Goal: Check status: Check status

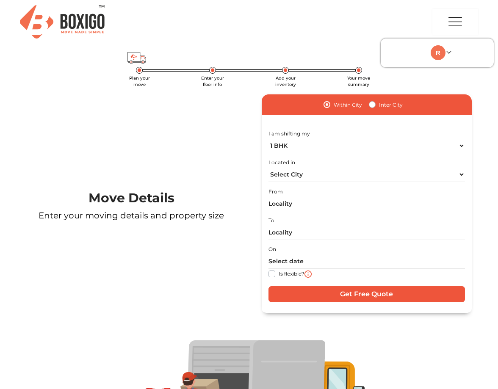
click at [409, 63] on li "My Moves My Profile Make Estimate LOGOUT" at bounding box center [440, 53] width 106 height 29
click at [439, 55] on img at bounding box center [438, 52] width 15 height 15
click at [456, 82] on link "My Profile" at bounding box center [462, 81] width 68 height 16
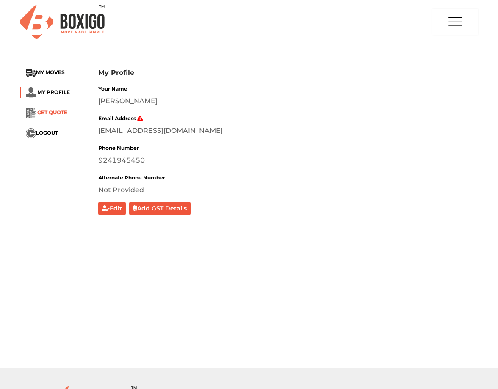
click at [57, 110] on span "GET QUOTE" at bounding box center [52, 112] width 30 height 6
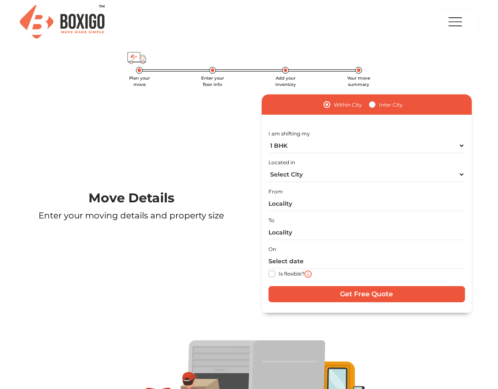
click at [451, 26] on img "button" at bounding box center [455, 21] width 17 height 25
click at [446, 49] on link at bounding box center [441, 52] width 20 height 8
click at [450, 58] on link "My Moves" at bounding box center [462, 65] width 68 height 16
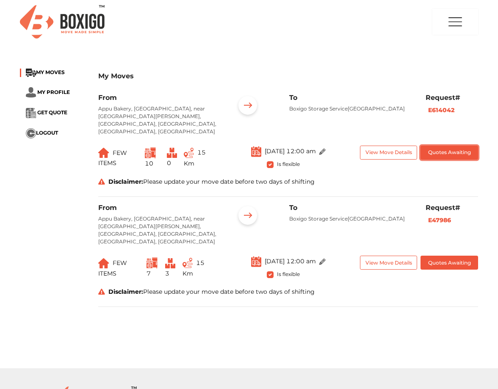
click at [448, 146] on button "Quotes Awaiting" at bounding box center [448, 153] width 57 height 14
